Goal: Go to known website: Access a specific website the user already knows

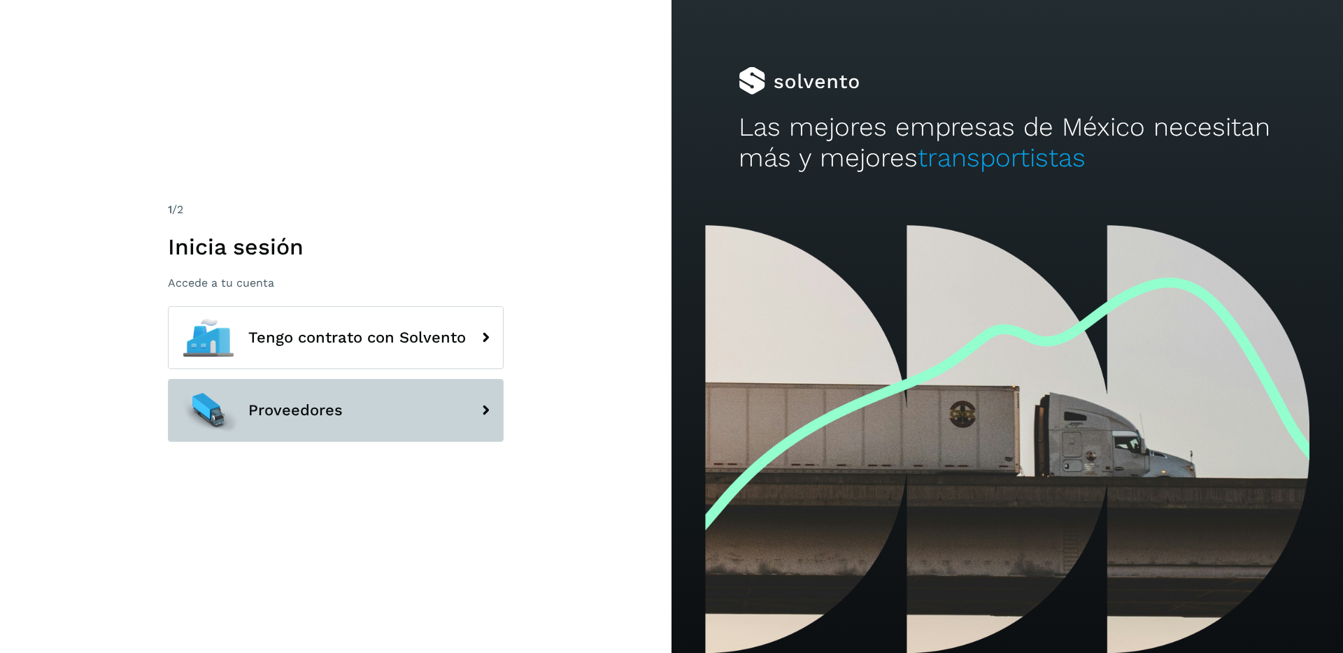
click at [459, 387] on button "Proveedores" at bounding box center [336, 410] width 336 height 63
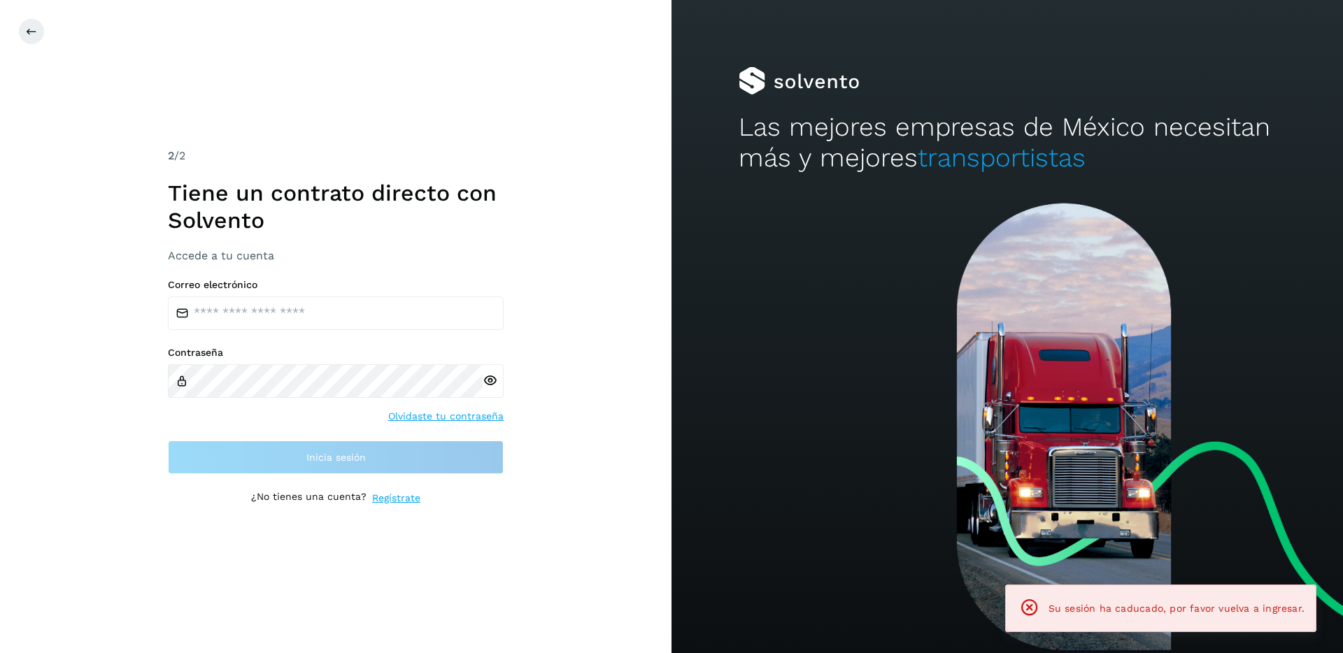
click at [578, 92] on div "2 /2 Tiene un contrato directo con [PERSON_NAME] Accede a tu cuenta Correo elec…" at bounding box center [335, 326] width 671 height 653
click at [42, 33] on button at bounding box center [31, 31] width 27 height 27
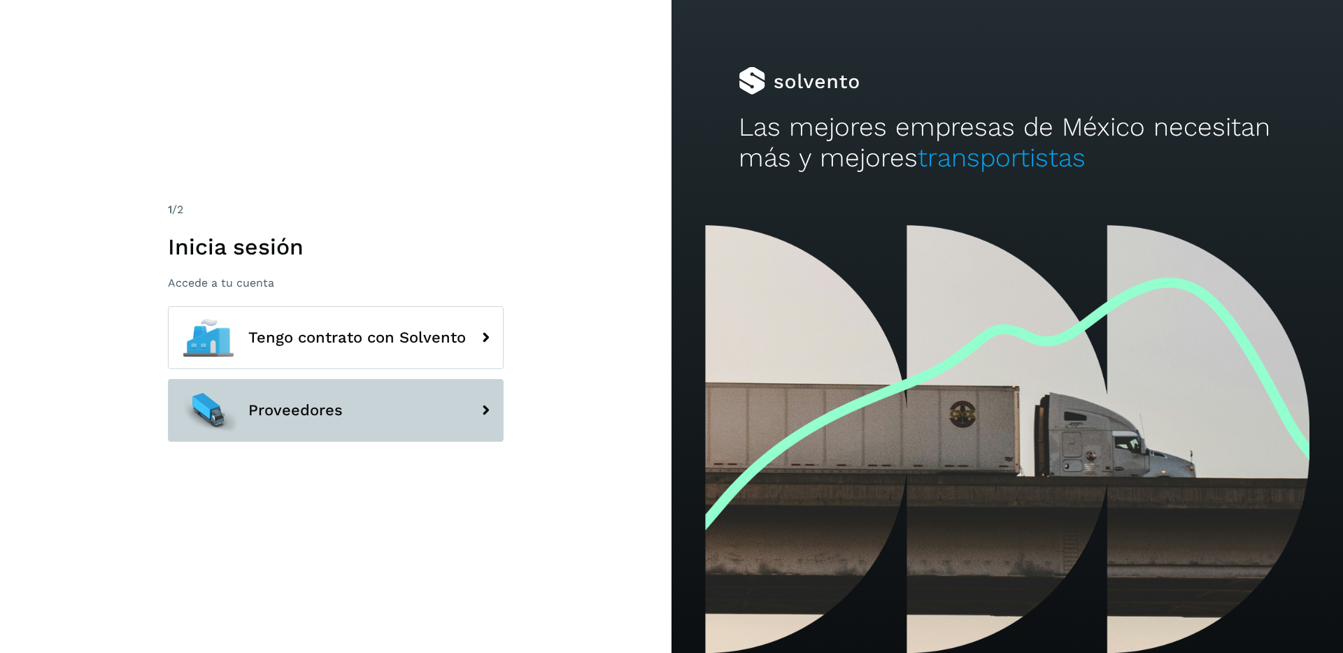
click at [343, 380] on button "Proveedores" at bounding box center [336, 410] width 336 height 63
click at [456, 407] on button "Proveedores" at bounding box center [336, 410] width 336 height 63
